Goal: Task Accomplishment & Management: Use online tool/utility

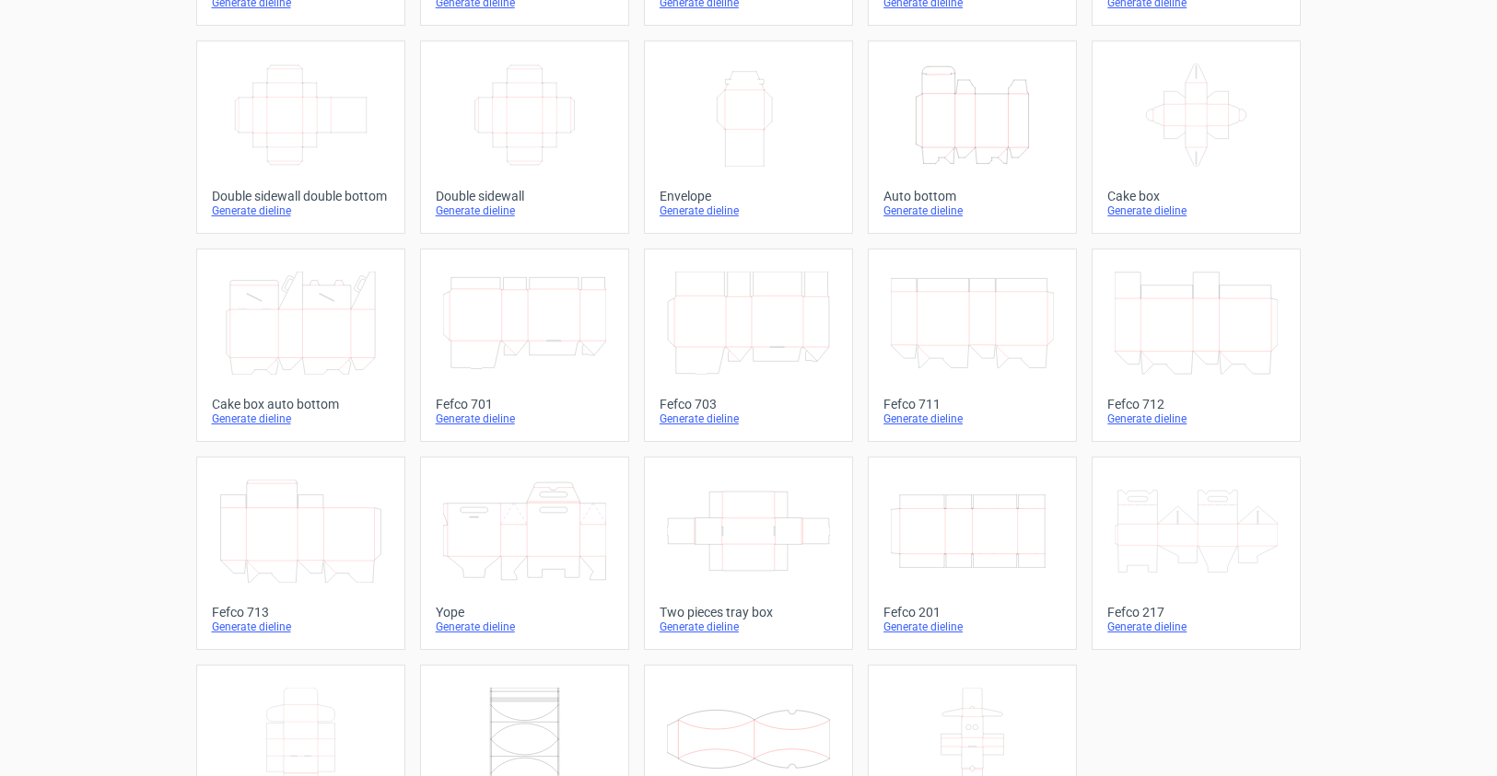
scroll to position [25, 0]
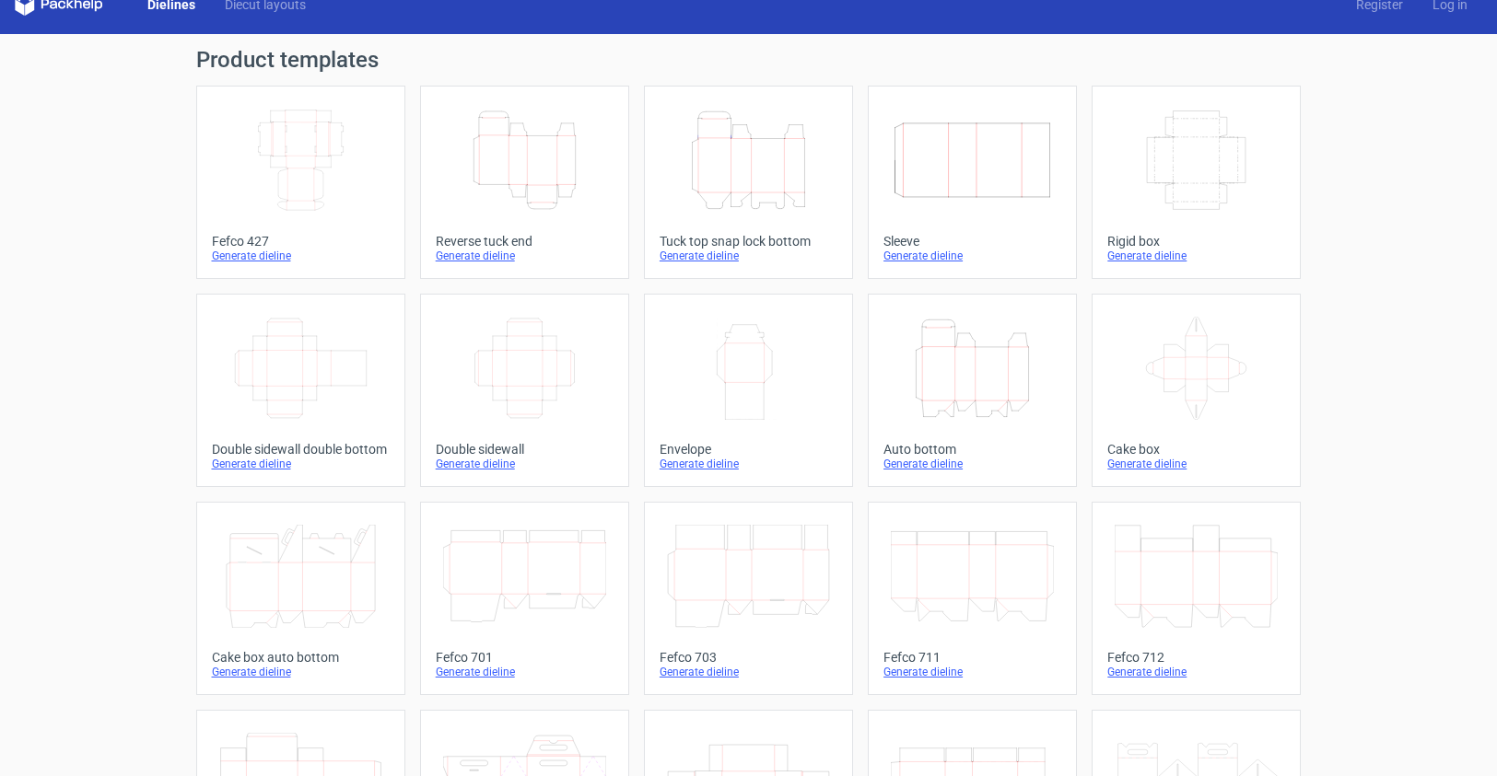
click at [974, 381] on icon "Height Depth Width" at bounding box center [972, 368] width 163 height 103
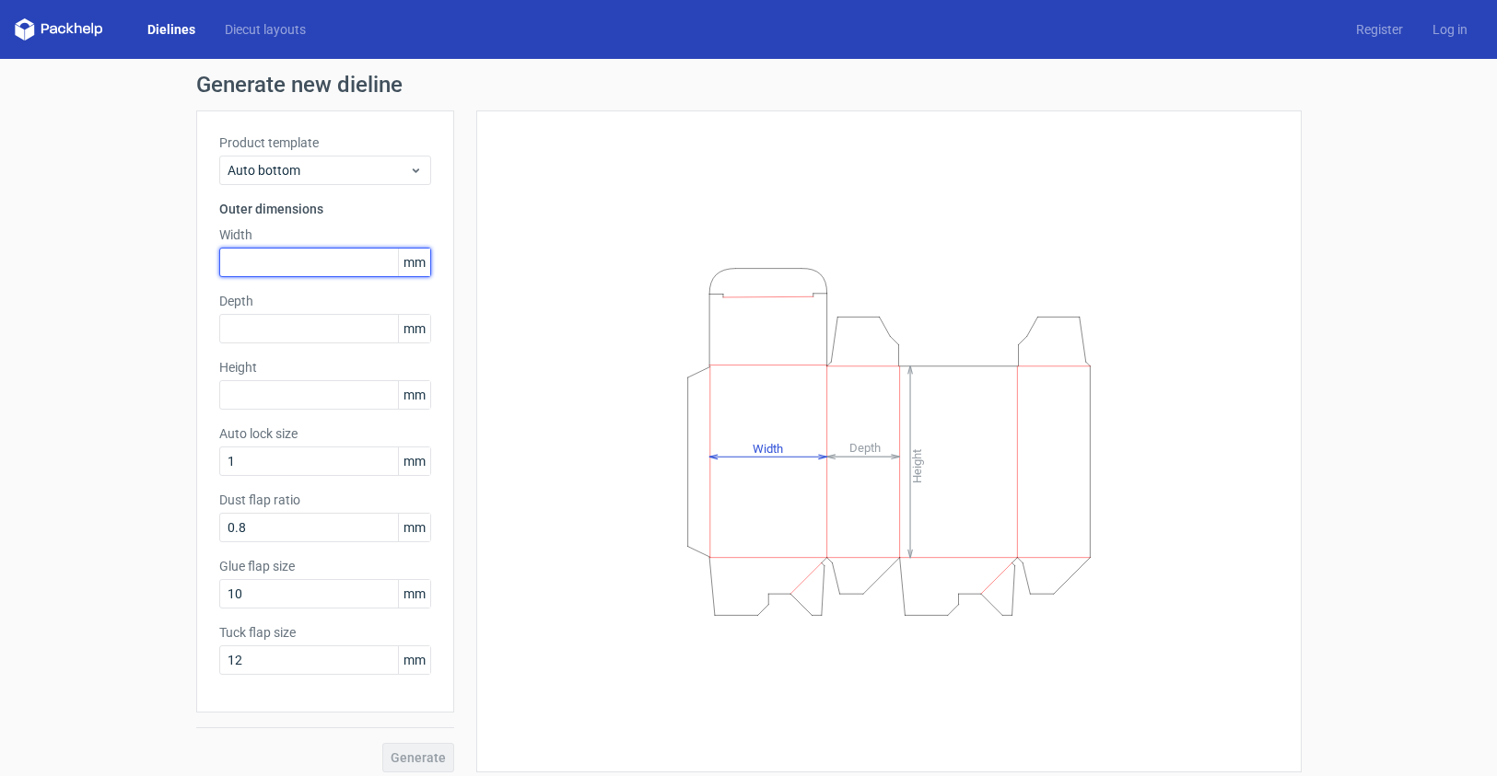
click at [286, 263] on input "text" at bounding box center [325, 262] width 212 height 29
type input "215"
type input "115"
type input "60"
click at [382, 743] on button "Generate" at bounding box center [418, 757] width 72 height 29
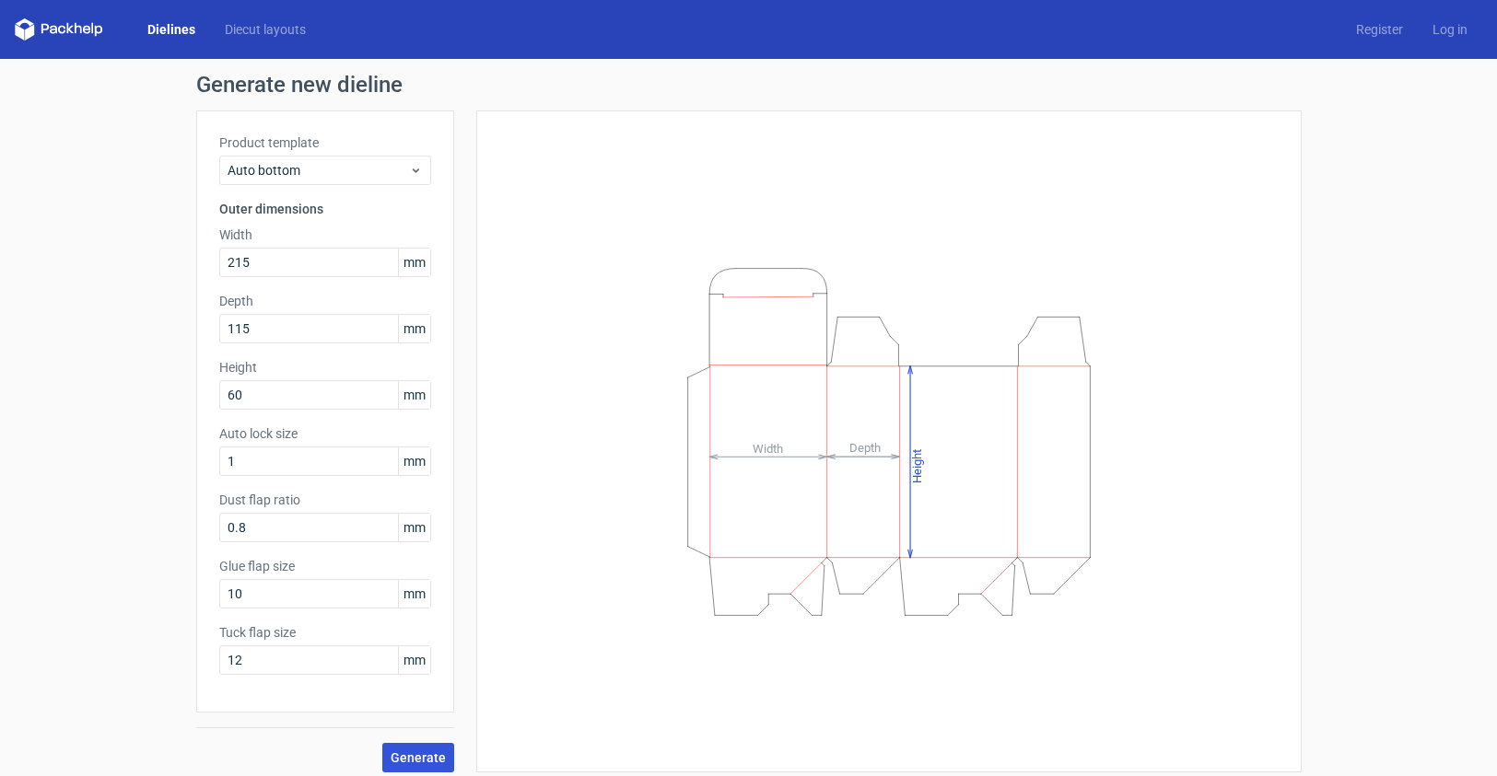
click at [412, 747] on button "Generate" at bounding box center [418, 757] width 72 height 29
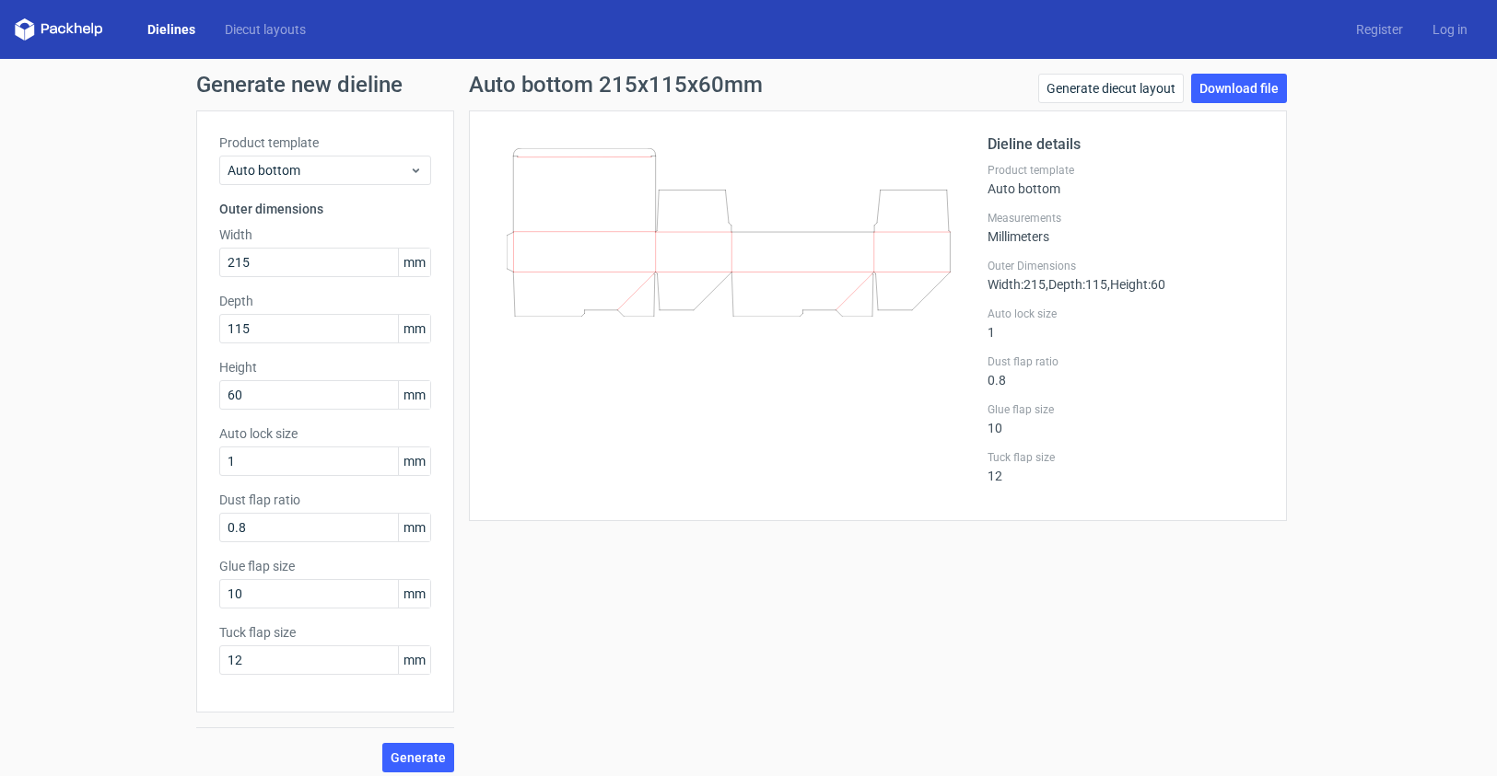
click at [672, 252] on icon at bounding box center [729, 232] width 444 height 169
drag, startPoint x: 625, startPoint y: 252, endPoint x: 754, endPoint y: 251, distance: 129.0
click at [754, 251] on icon at bounding box center [729, 232] width 444 height 169
